Goal: Task Accomplishment & Management: Manage account settings

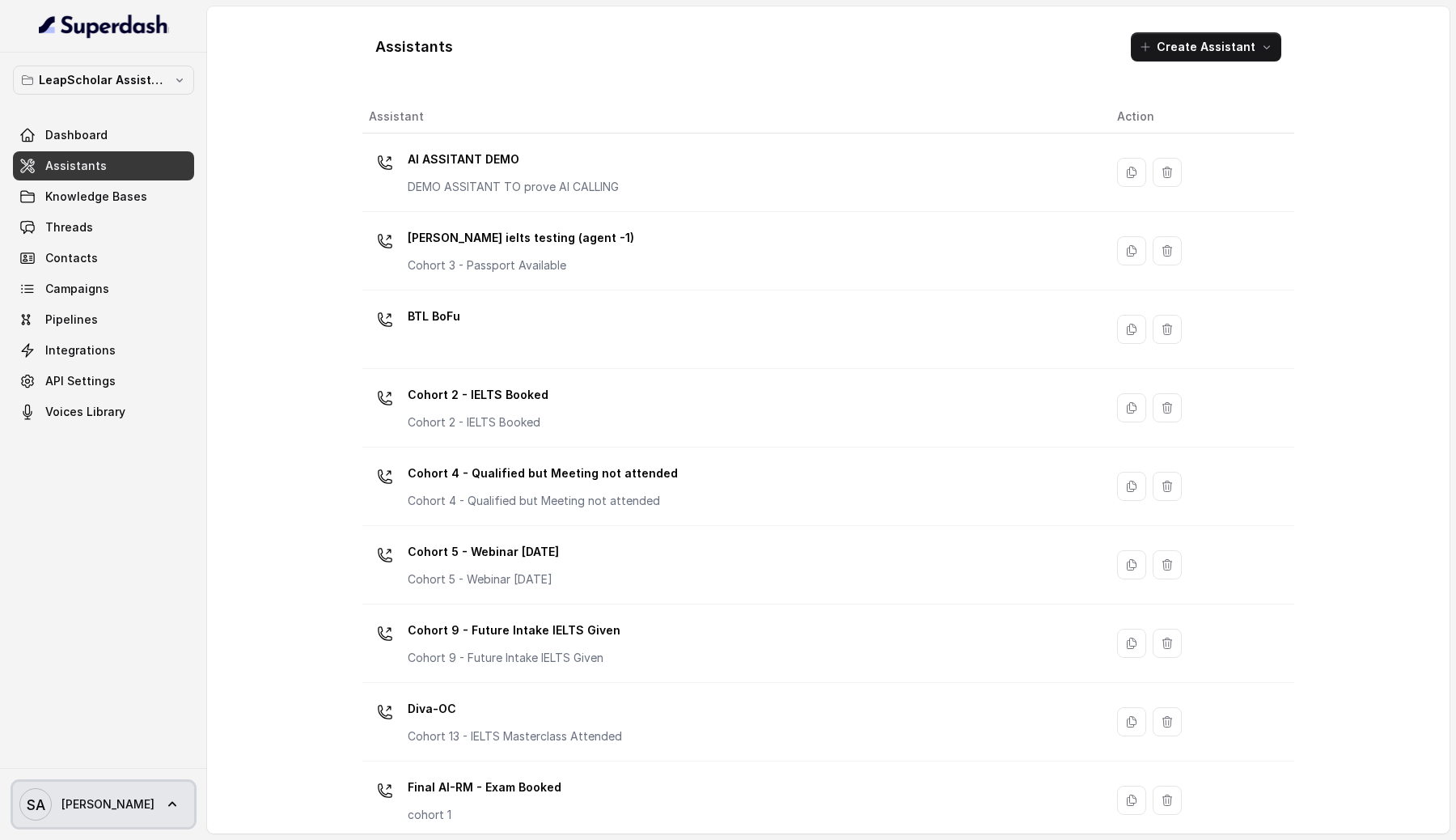
click at [93, 797] on span "[PERSON_NAME]" at bounding box center [108, 804] width 93 height 16
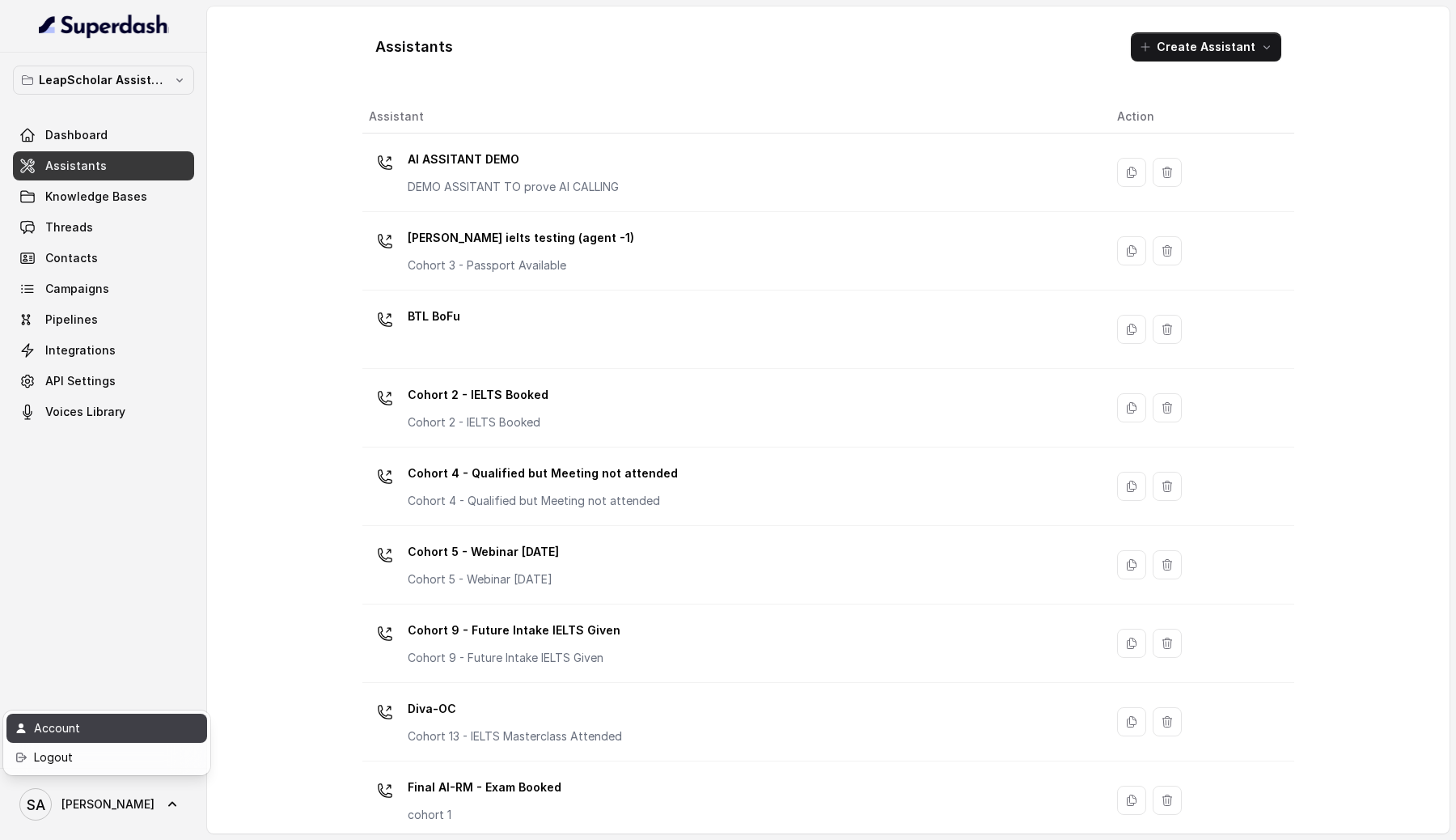
click at [98, 738] on link "Account" at bounding box center [106, 728] width 200 height 29
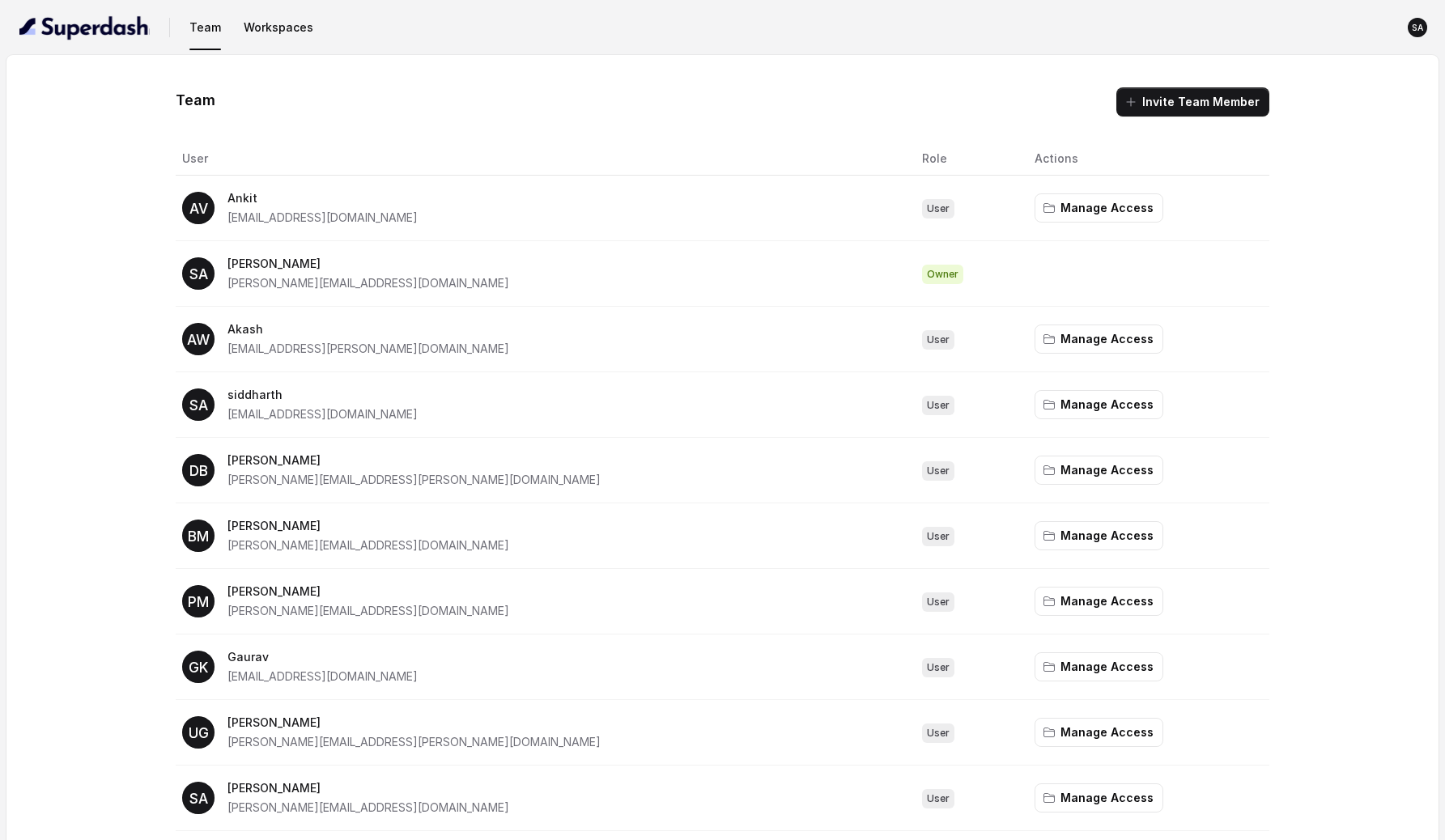
scroll to position [488, 0]
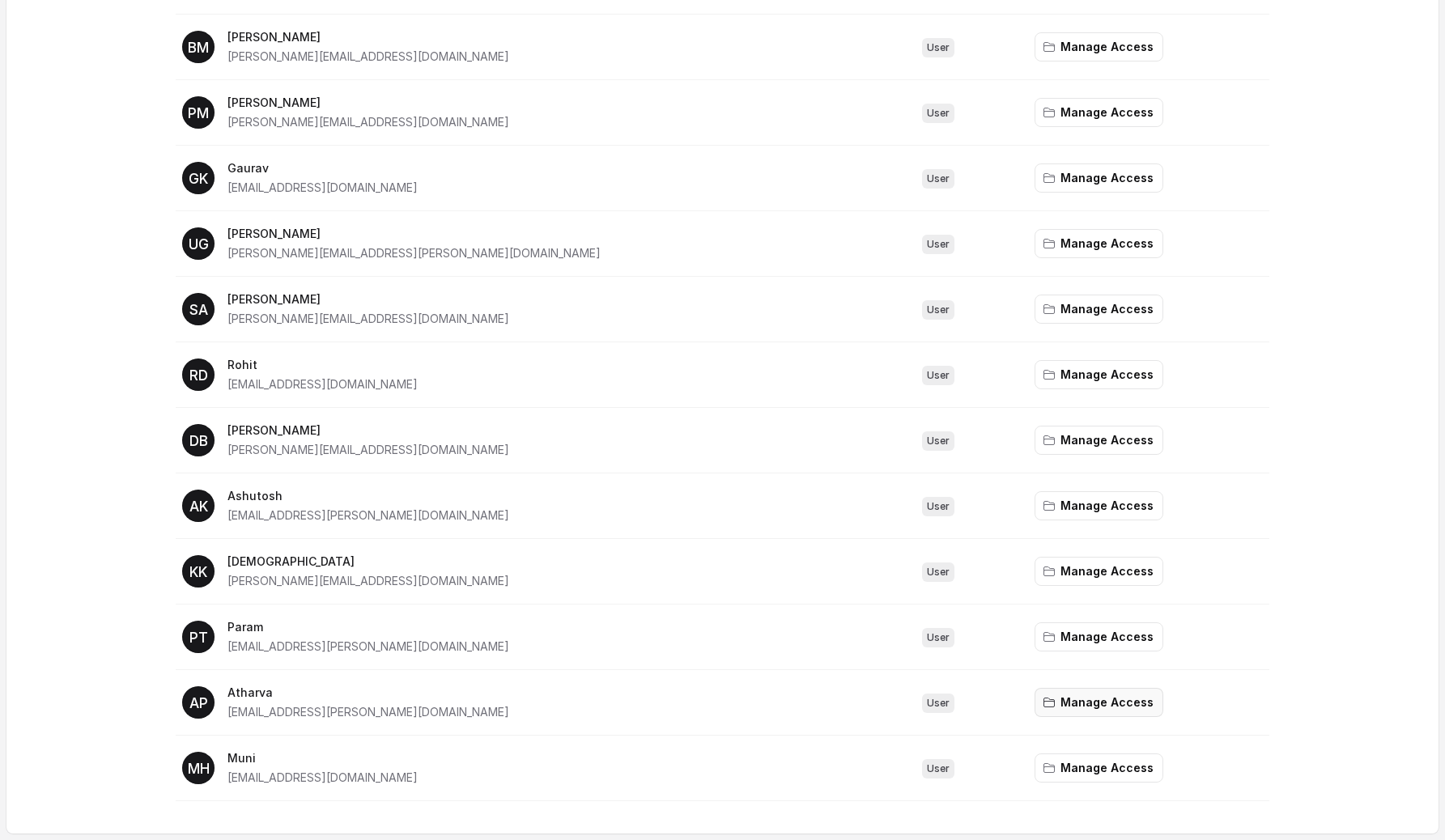
click at [1034, 712] on button "Manage Access" at bounding box center [1098, 703] width 128 height 29
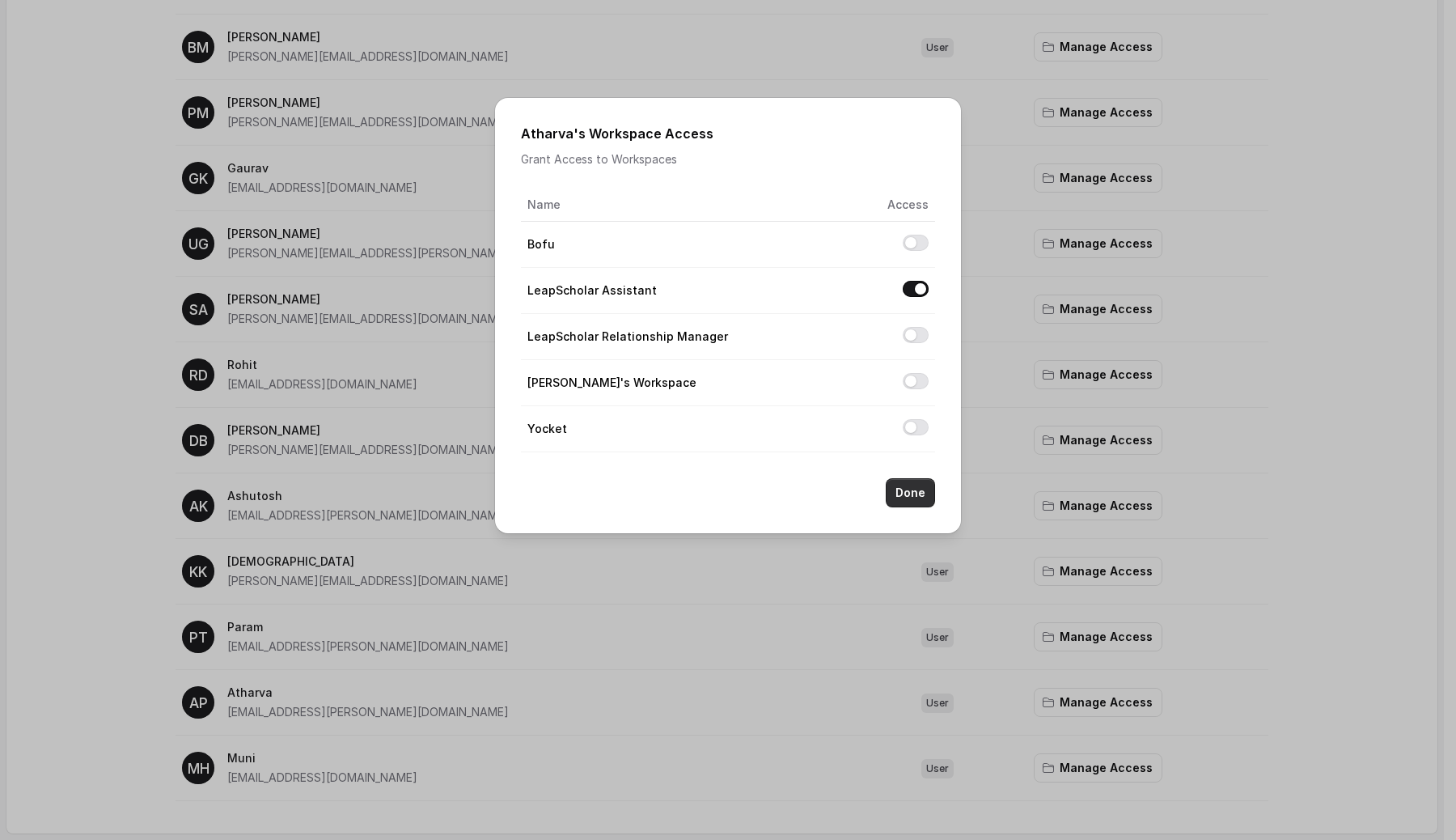
click at [907, 504] on button "Done" at bounding box center [910, 493] width 49 height 29
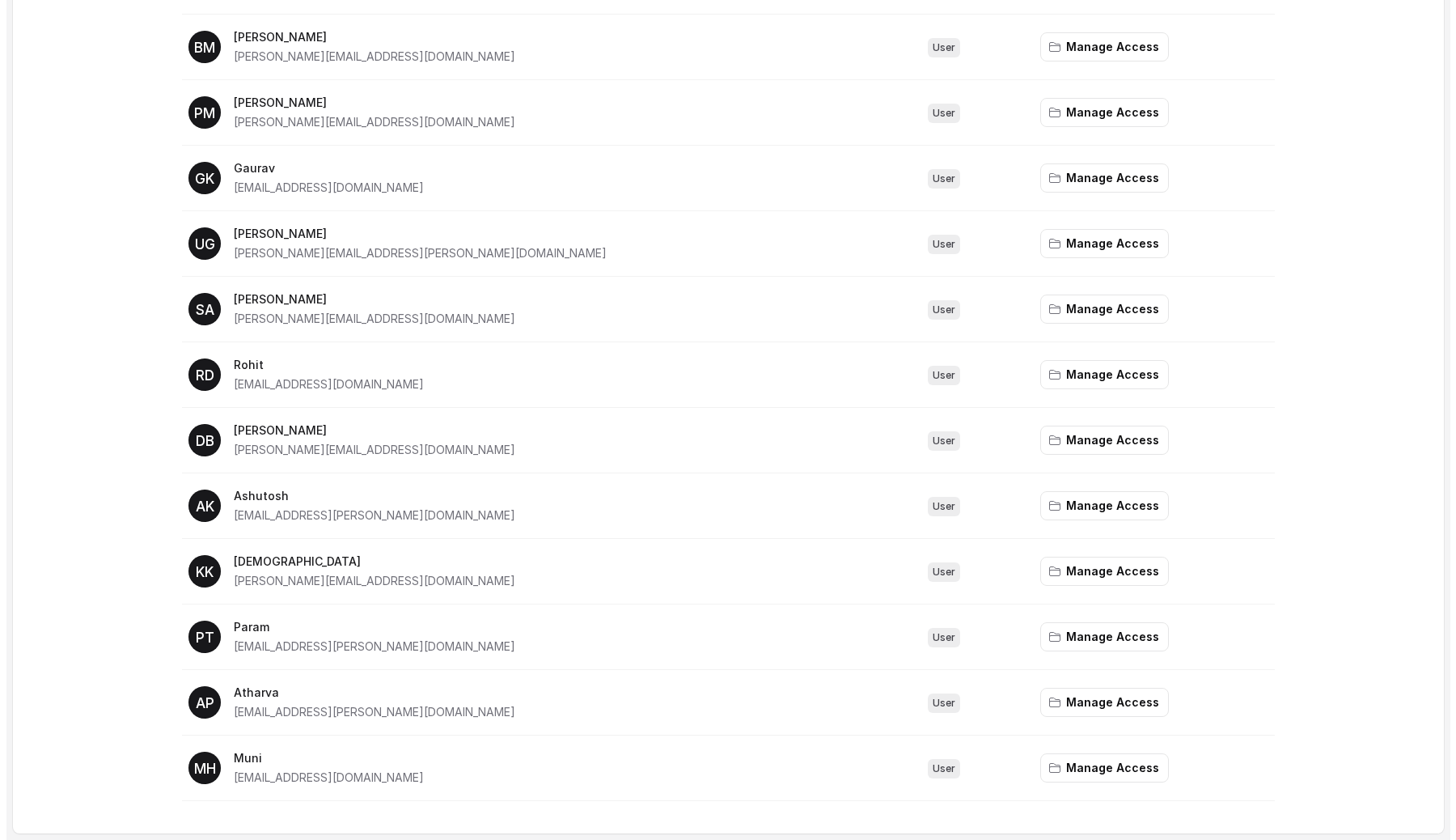
scroll to position [0, 0]
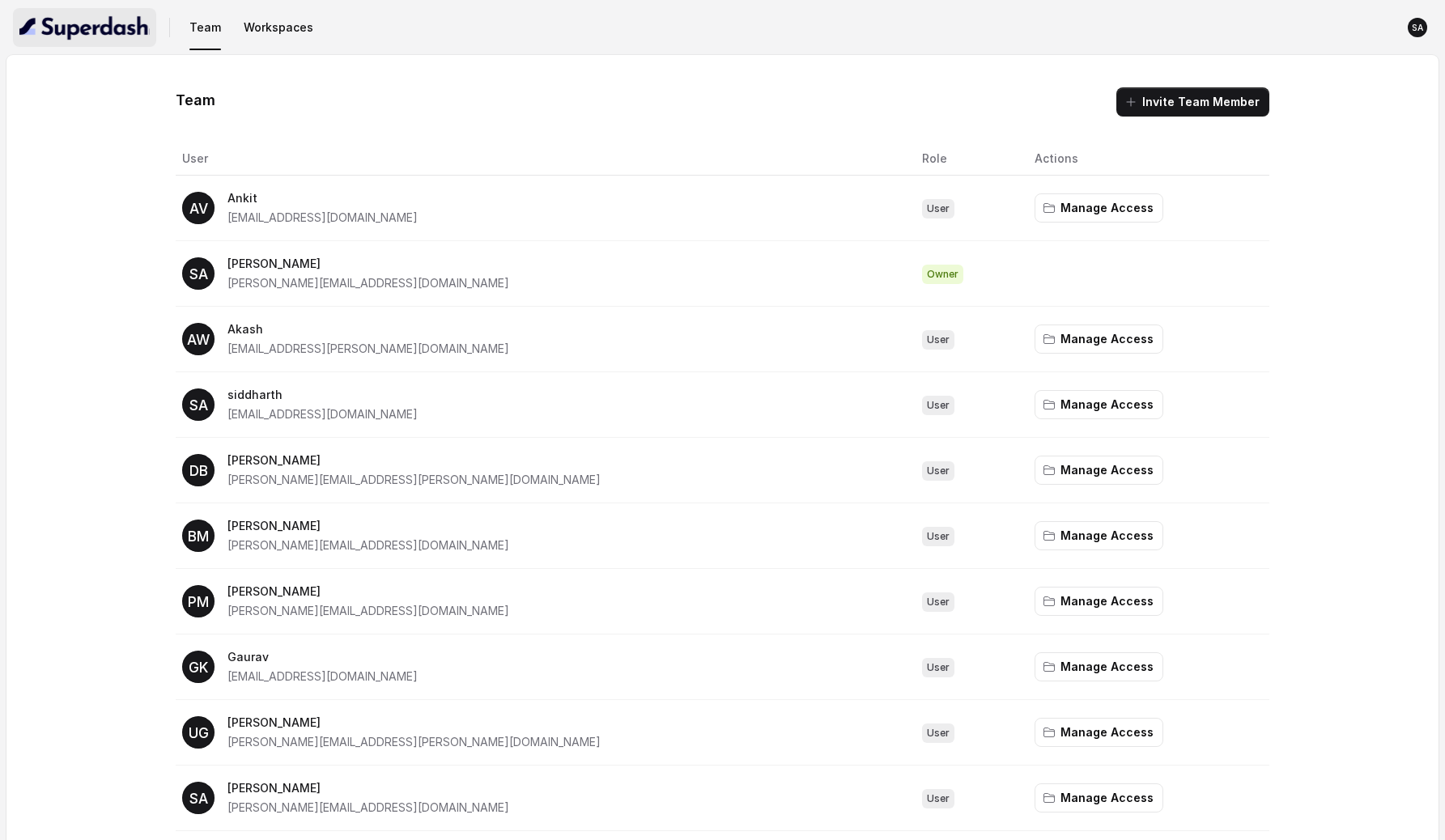
click at [97, 15] on img "button" at bounding box center [84, 28] width 130 height 26
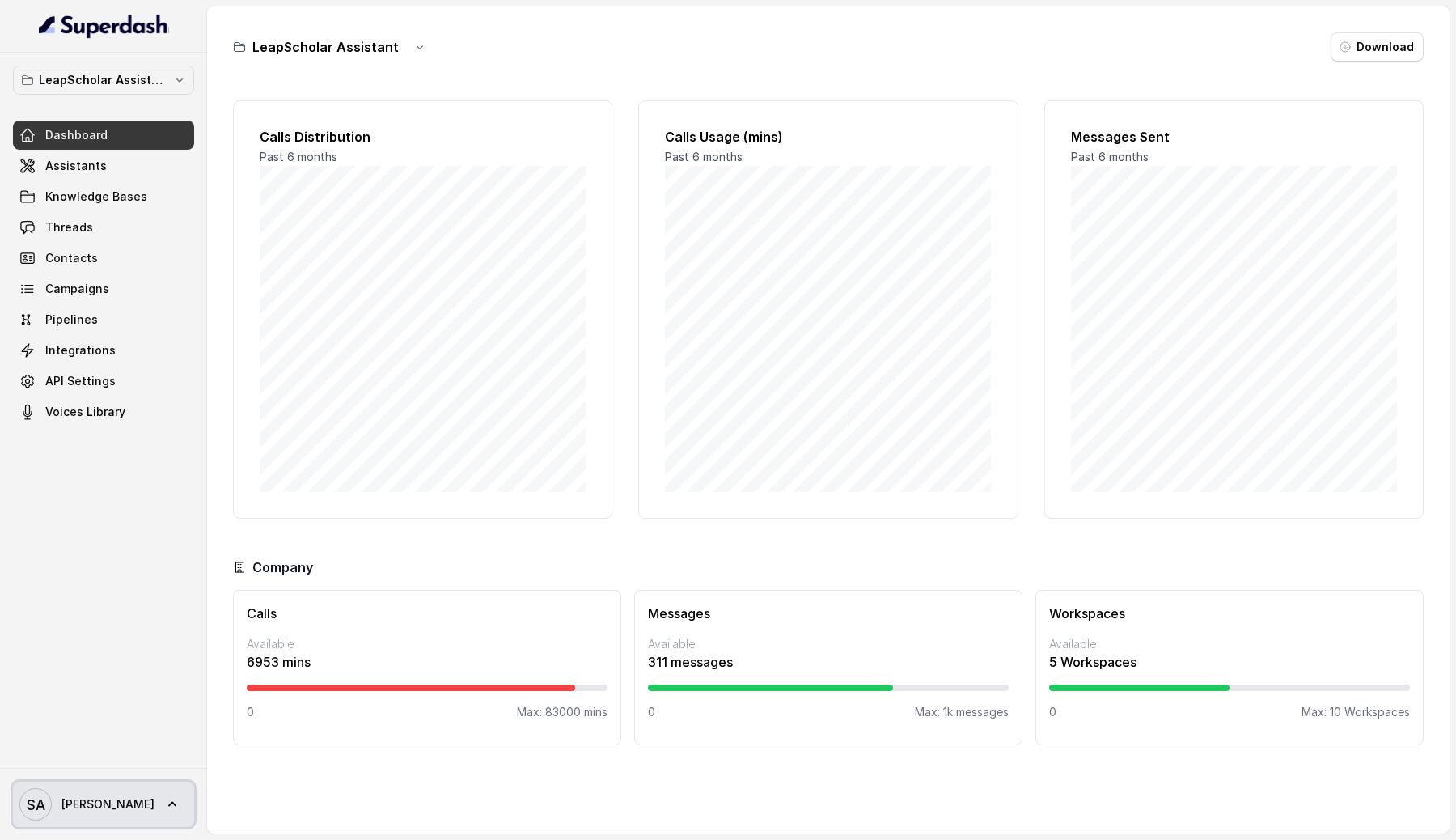
click at [112, 806] on link "SA [PERSON_NAME]" at bounding box center [104, 804] width 181 height 45
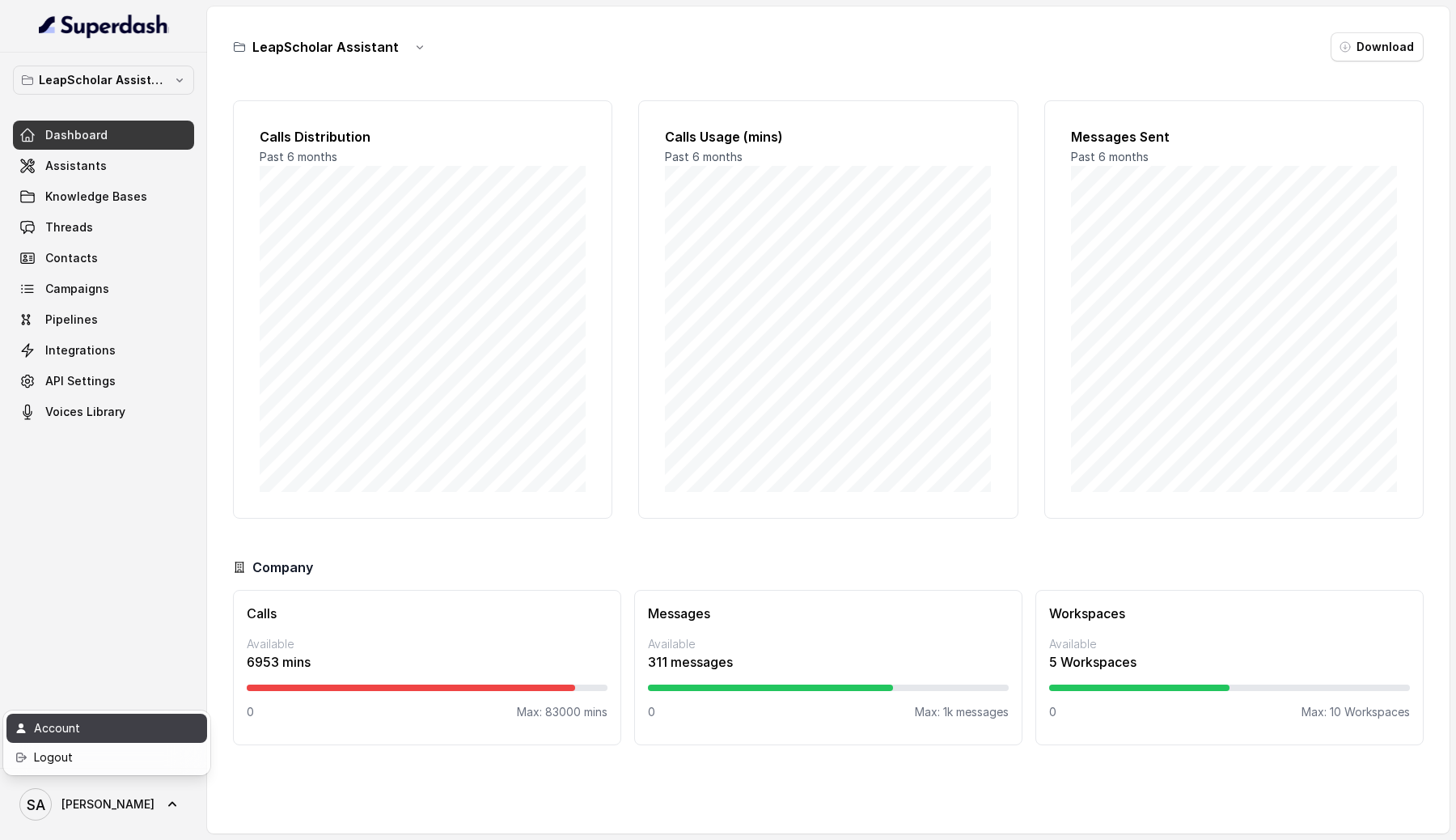
click at [102, 741] on link "Account" at bounding box center [106, 728] width 200 height 29
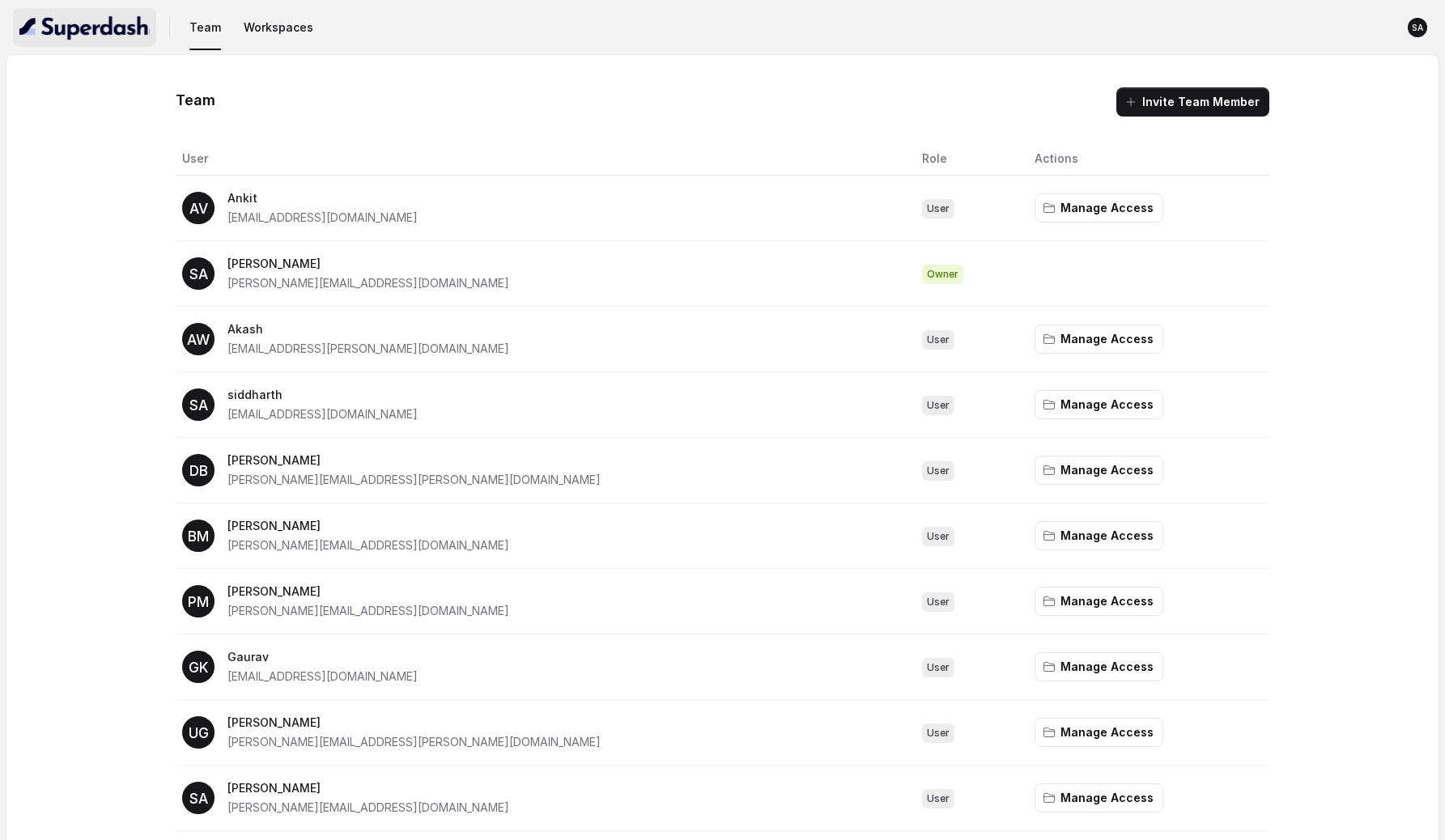
click at [107, 33] on img "button" at bounding box center [84, 28] width 130 height 26
